Goal: Book appointment/travel/reservation

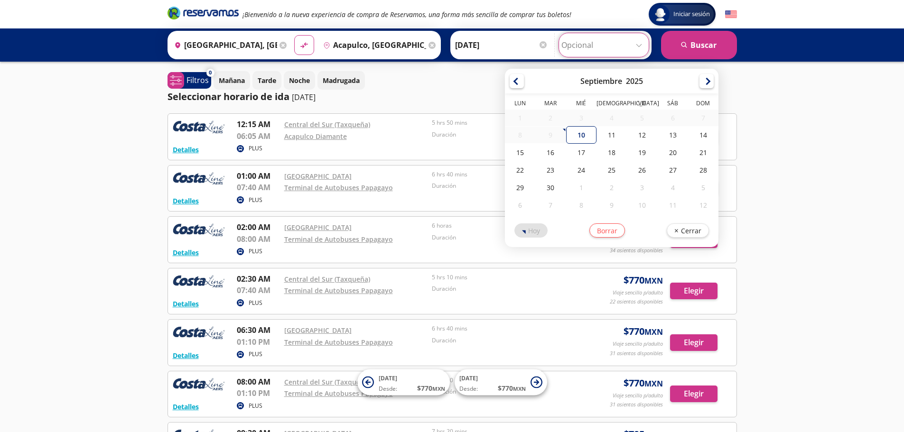
click at [572, 36] on input "Opcional" at bounding box center [603, 45] width 85 height 24
click at [667, 139] on div "13" at bounding box center [673, 135] width 30 height 18
type input "[DATE]"
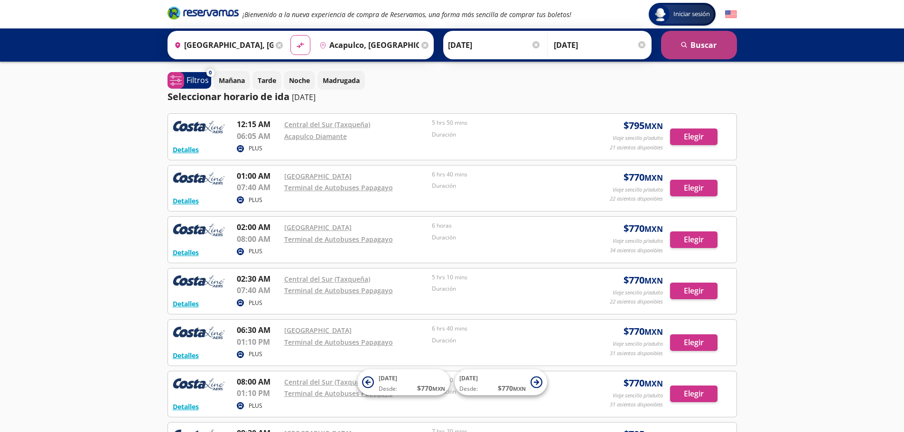
click at [694, 51] on button "search [GEOGRAPHIC_DATA]" at bounding box center [699, 45] width 76 height 28
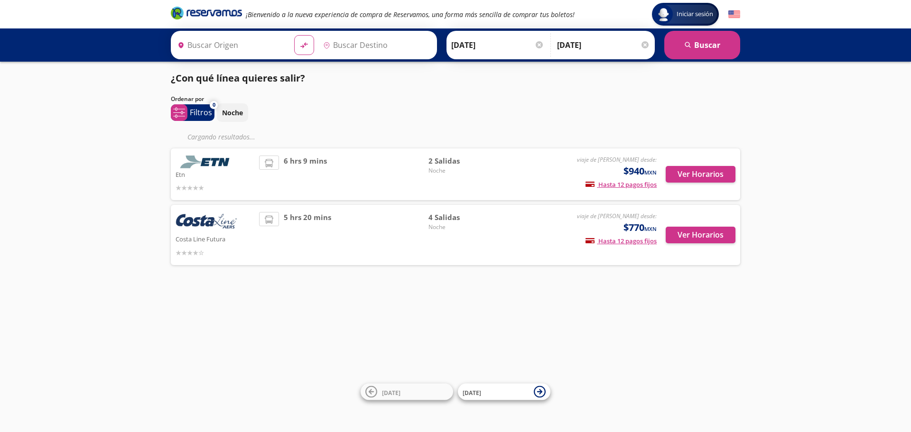
type input "[GEOGRAPHIC_DATA], [GEOGRAPHIC_DATA]"
type input "Acapulco, [GEOGRAPHIC_DATA]"
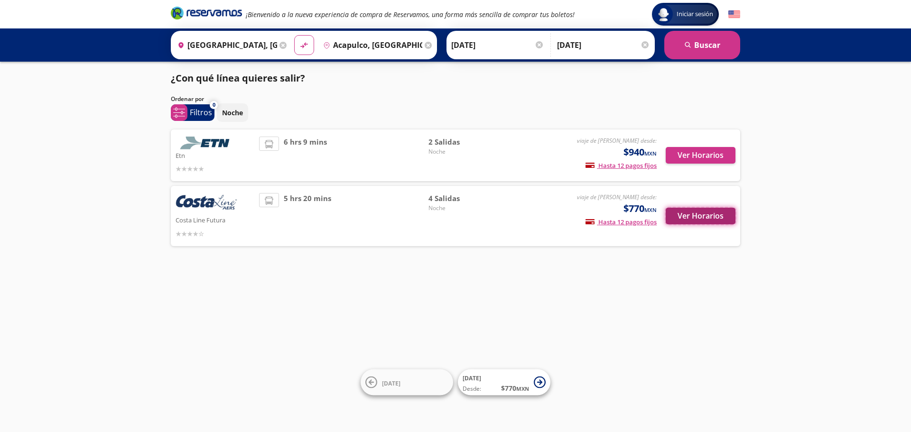
click at [725, 217] on button "Ver Horarios" at bounding box center [701, 216] width 70 height 17
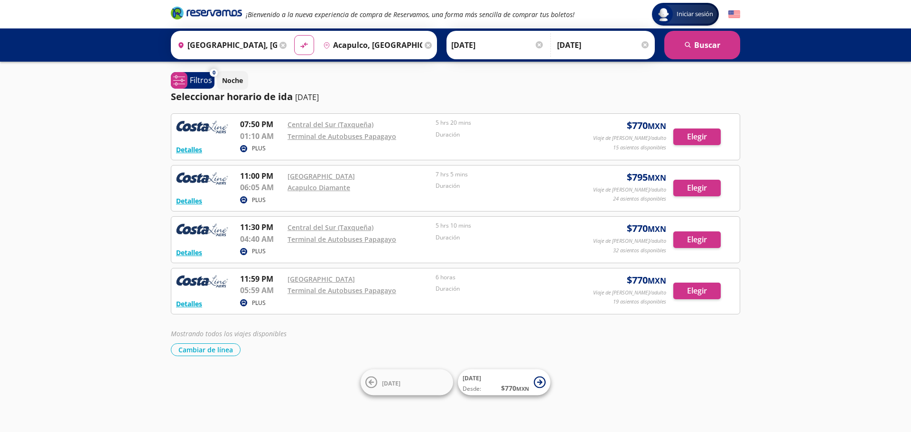
click at [645, 46] on div at bounding box center [644, 44] width 7 height 7
click at [503, 46] on input "[DATE]" at bounding box center [505, 45] width 93 height 24
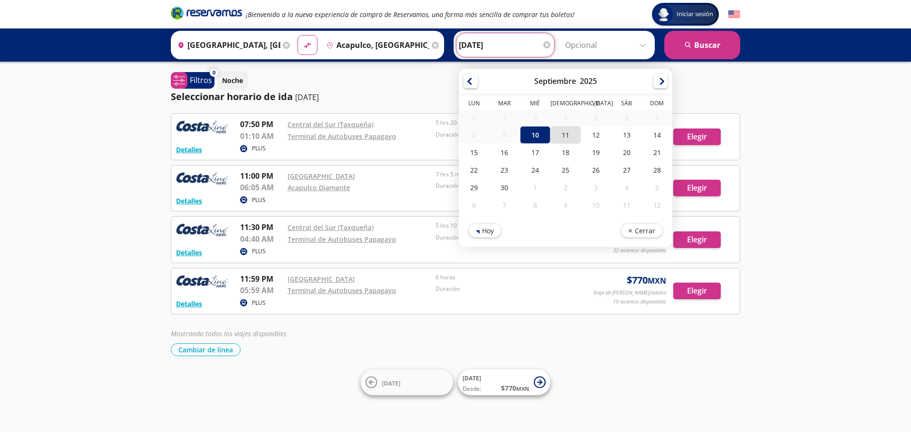
click at [563, 133] on div "11" at bounding box center [565, 135] width 30 height 18
type input "[DATE]"
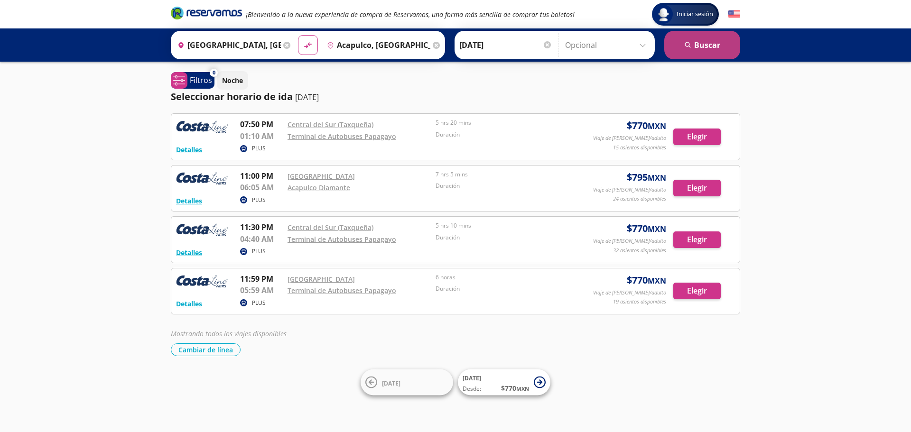
click at [698, 50] on button "search [GEOGRAPHIC_DATA]" at bounding box center [702, 45] width 76 height 28
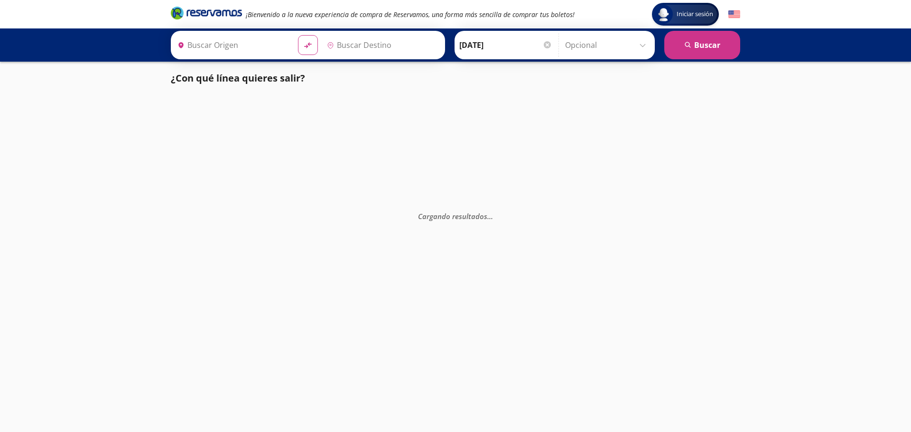
type input "[GEOGRAPHIC_DATA], [GEOGRAPHIC_DATA]"
type input "Acapulco, [GEOGRAPHIC_DATA]"
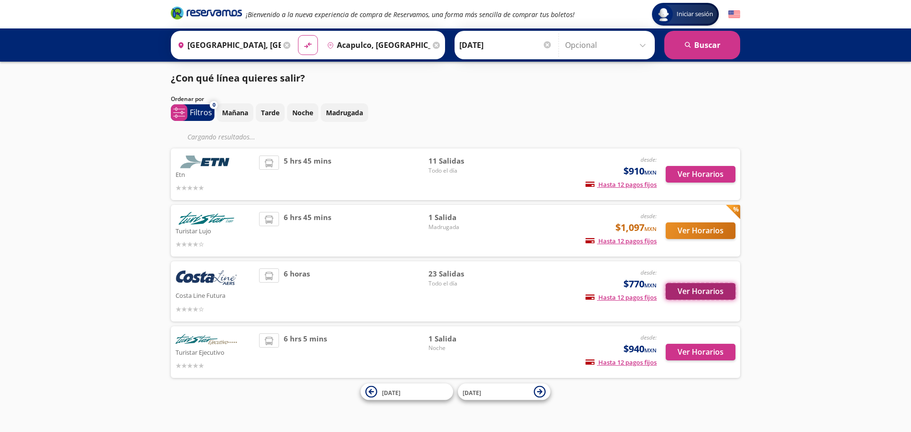
click at [686, 284] on button "Ver Horarios" at bounding box center [701, 291] width 70 height 17
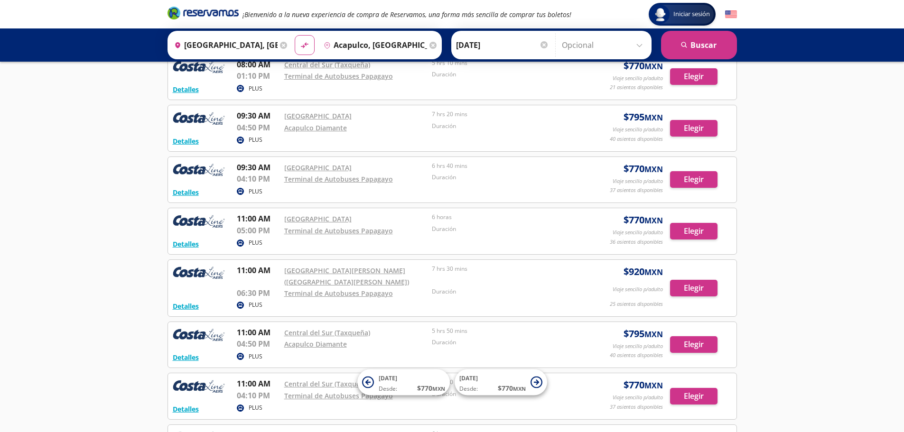
scroll to position [427, 0]
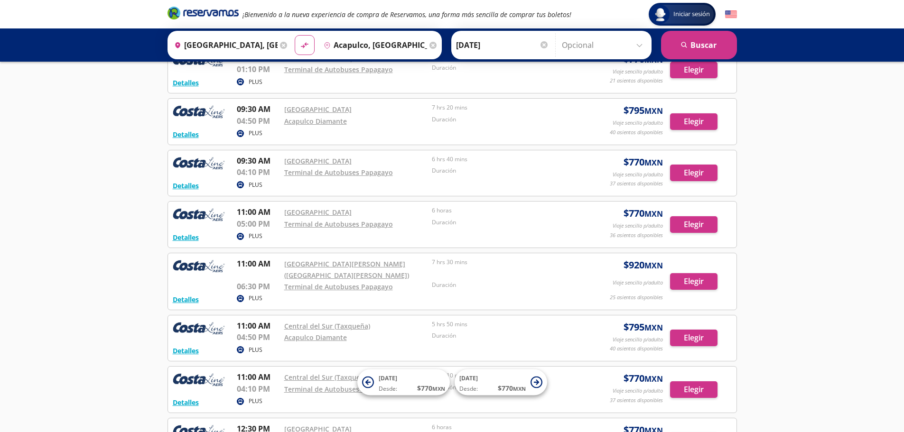
click at [508, 57] on div "[PERSON_NAME] [DATE] Elige tu fecha de ida [DATE] Lun Mar Mié Jue Vie Sáb Dom 1…" at bounding box center [551, 45] width 200 height 28
click at [509, 50] on input "[DATE]" at bounding box center [502, 45] width 93 height 24
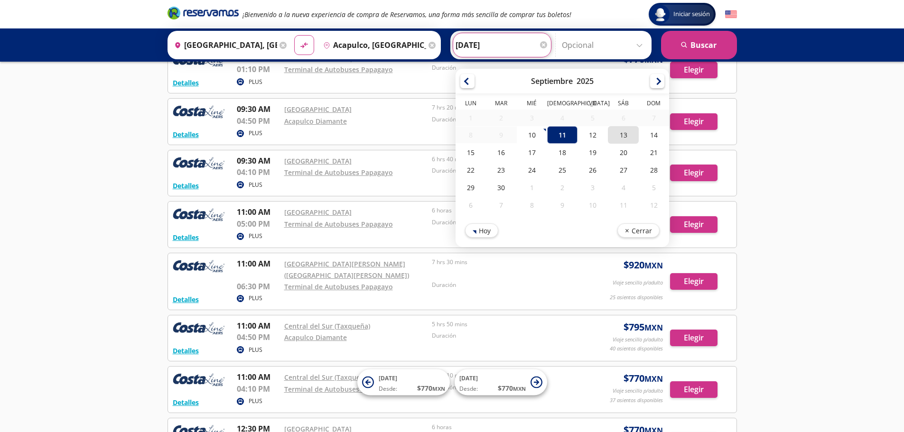
click at [618, 134] on div "13" at bounding box center [623, 135] width 30 height 18
type input "[DATE]"
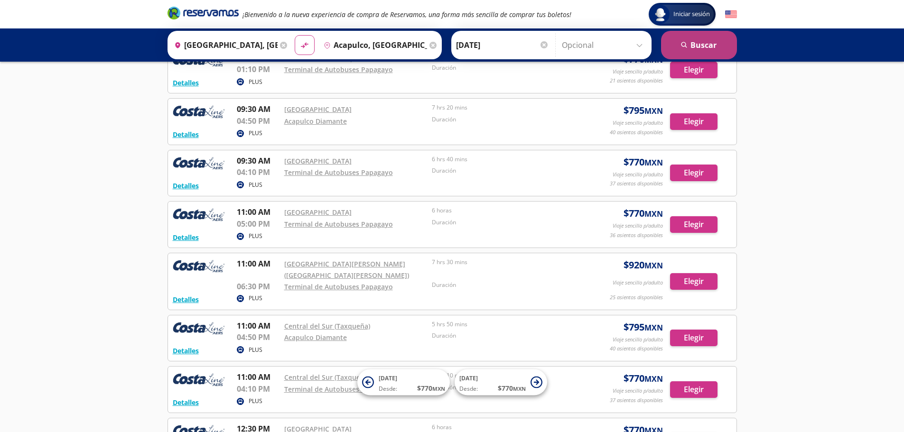
click at [688, 47] on button "search [GEOGRAPHIC_DATA]" at bounding box center [699, 45] width 76 height 28
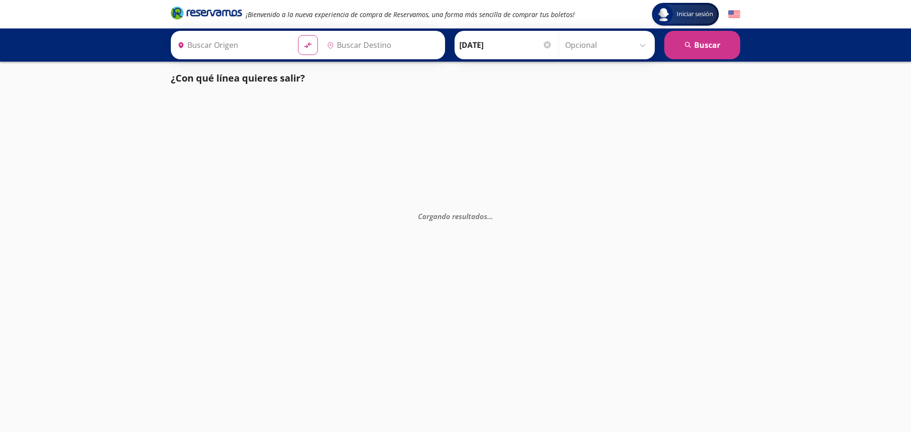
type input "[GEOGRAPHIC_DATA], [GEOGRAPHIC_DATA]"
type input "Acapulco, [GEOGRAPHIC_DATA]"
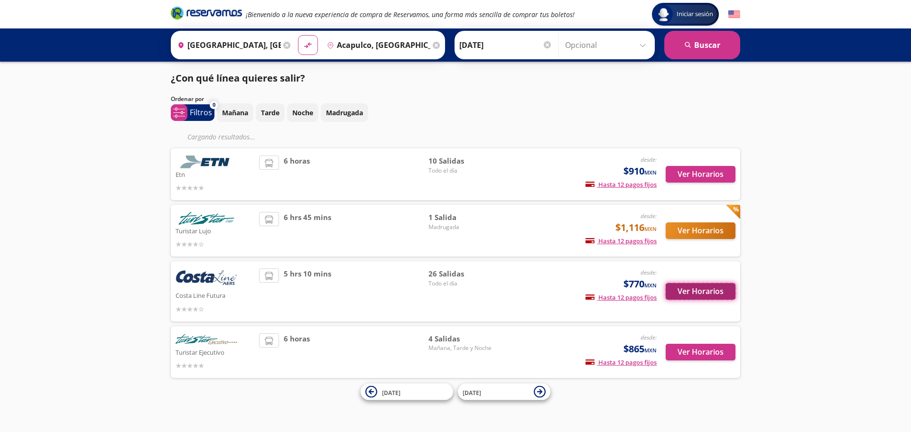
click at [707, 293] on button "Ver Horarios" at bounding box center [701, 291] width 70 height 17
